Goal: Information Seeking & Learning: Compare options

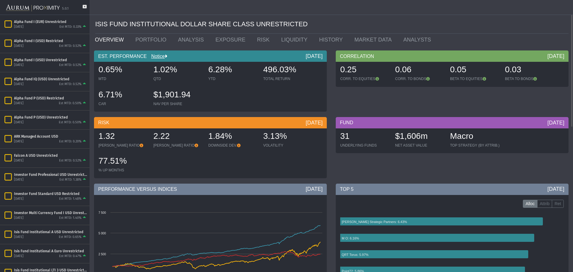
scroll to position [179, 0]
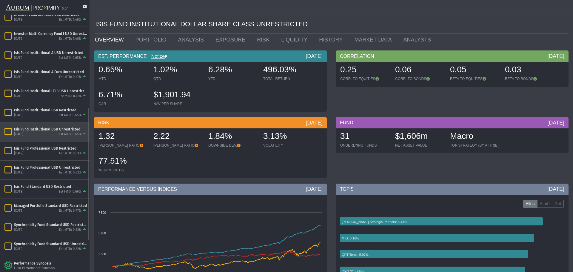
click at [59, 131] on div "Isis Fund Institutional USD Unrestricted" at bounding box center [50, 129] width 73 height 5
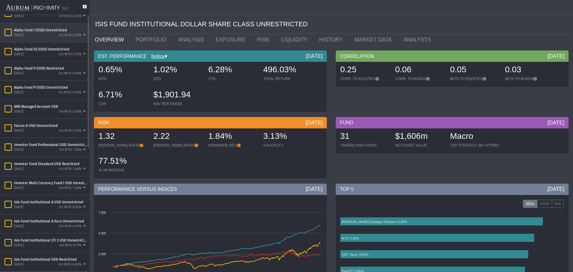
scroll to position [0, 0]
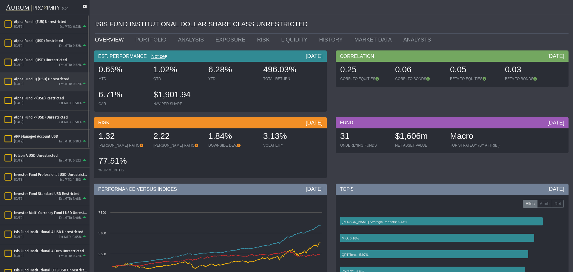
click at [50, 81] on div "Alpha Fund IQ (USD) Unrestricted" at bounding box center [50, 79] width 73 height 5
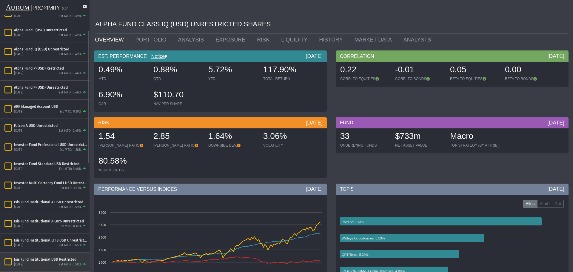
scroll to position [90, 0]
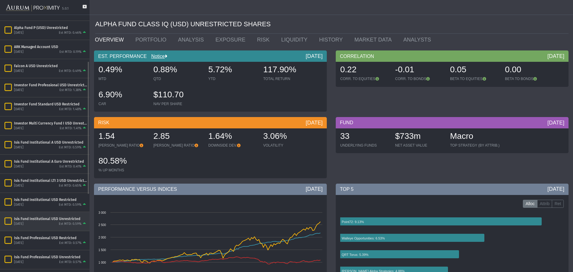
click at [62, 220] on div "Isis Fund Institutional USD Unrestricted" at bounding box center [50, 218] width 73 height 5
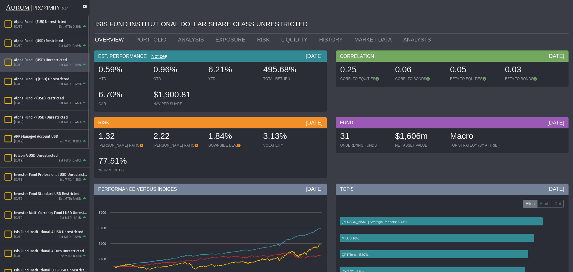
click at [53, 66] on div "[DATE] Est MTD: 0.49%" at bounding box center [50, 64] width 73 height 5
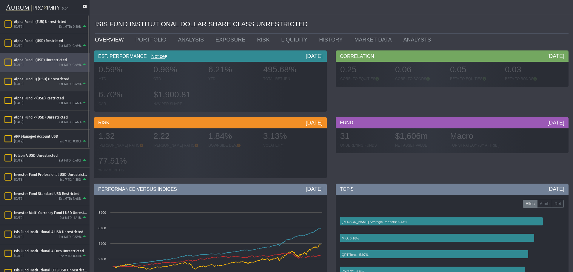
click at [51, 83] on div "[DATE] Est MTD: 0.49%" at bounding box center [50, 83] width 73 height 5
